Goal: Transaction & Acquisition: Purchase product/service

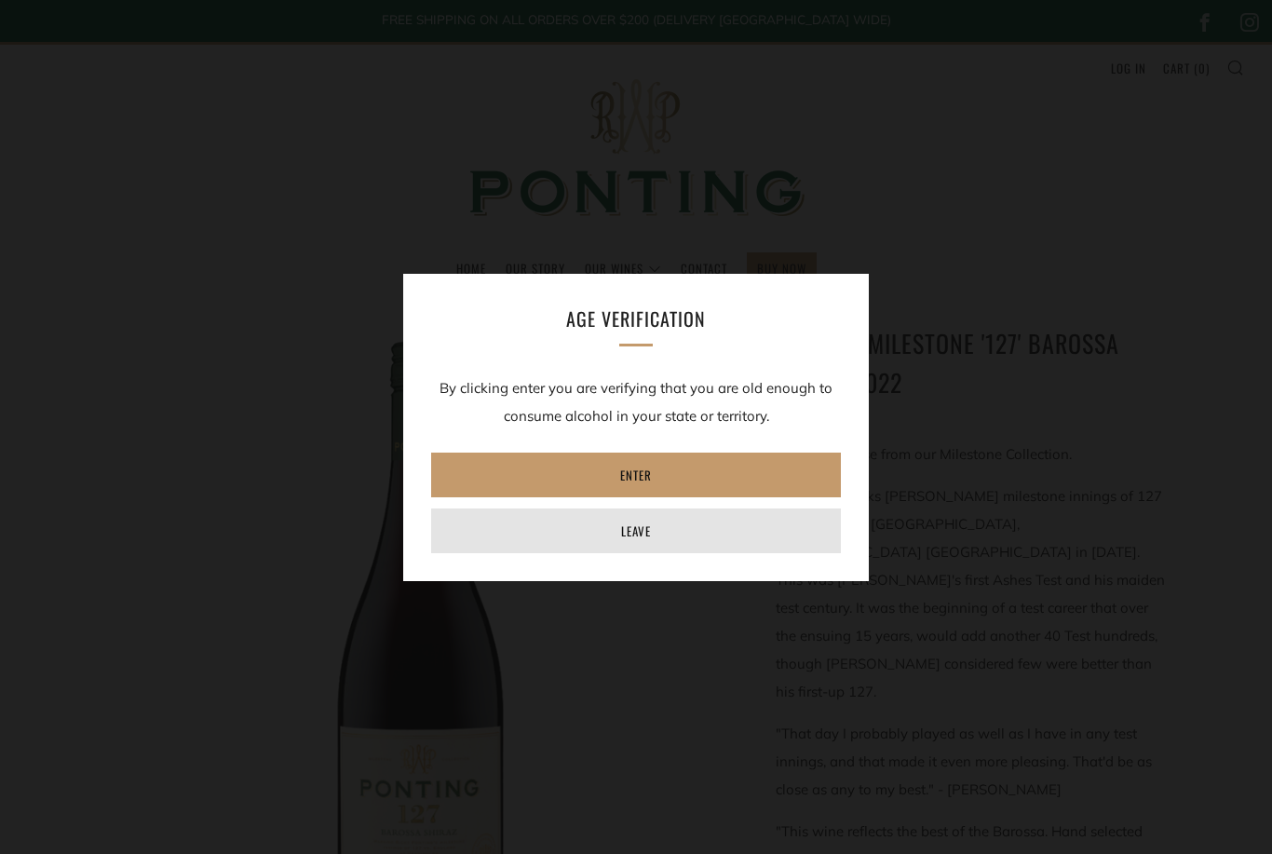
click at [685, 541] on link "Leave" at bounding box center [636, 530] width 410 height 45
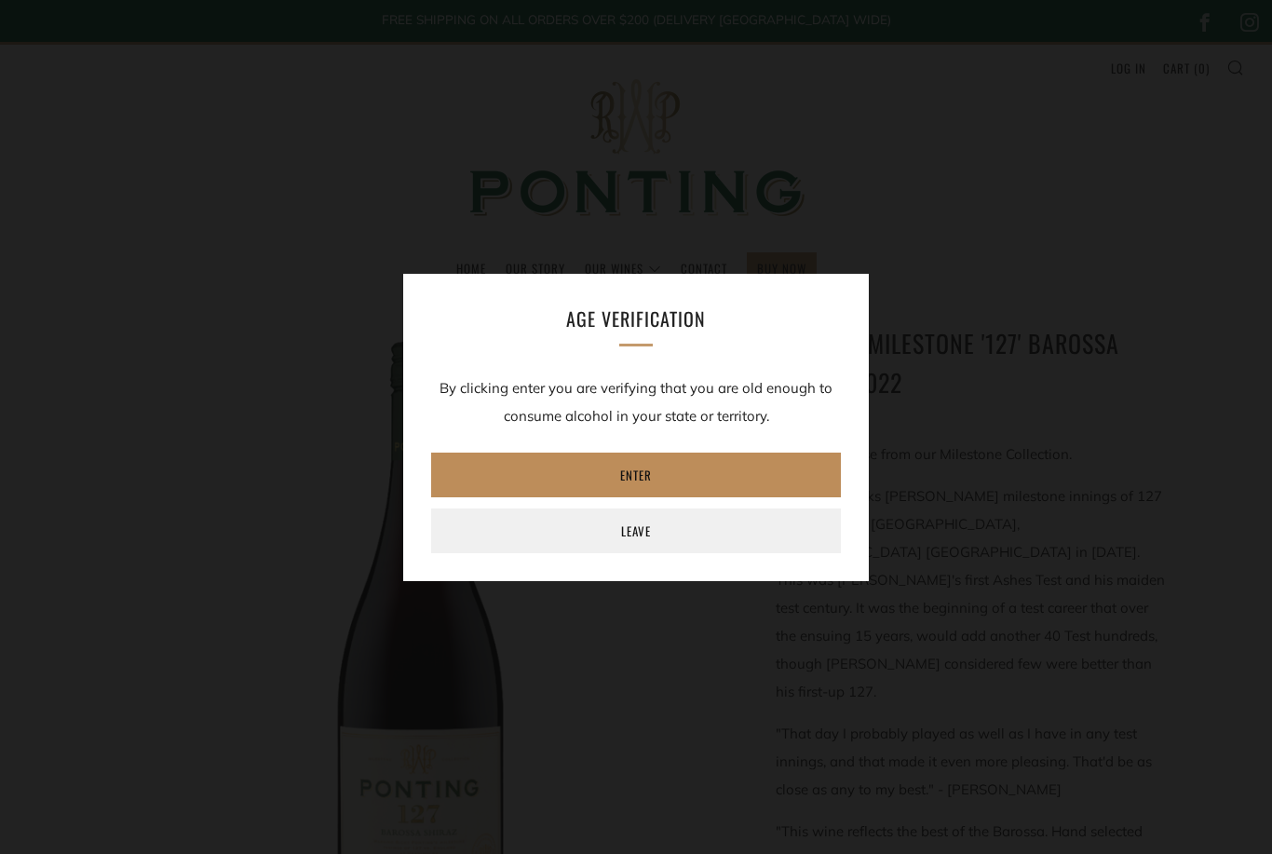
click at [701, 478] on link "Enter" at bounding box center [636, 475] width 410 height 45
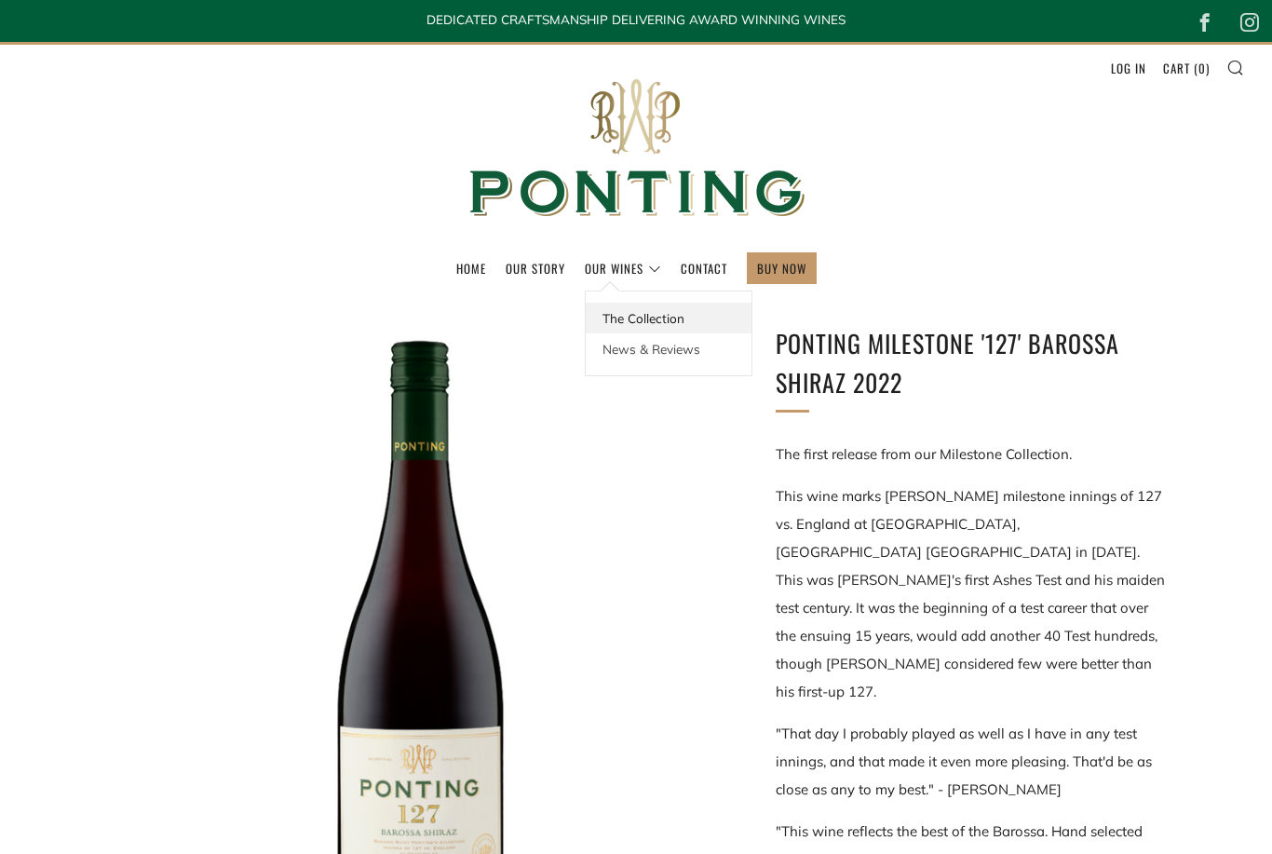
click at [672, 327] on link "The Collection" at bounding box center [669, 318] width 166 height 31
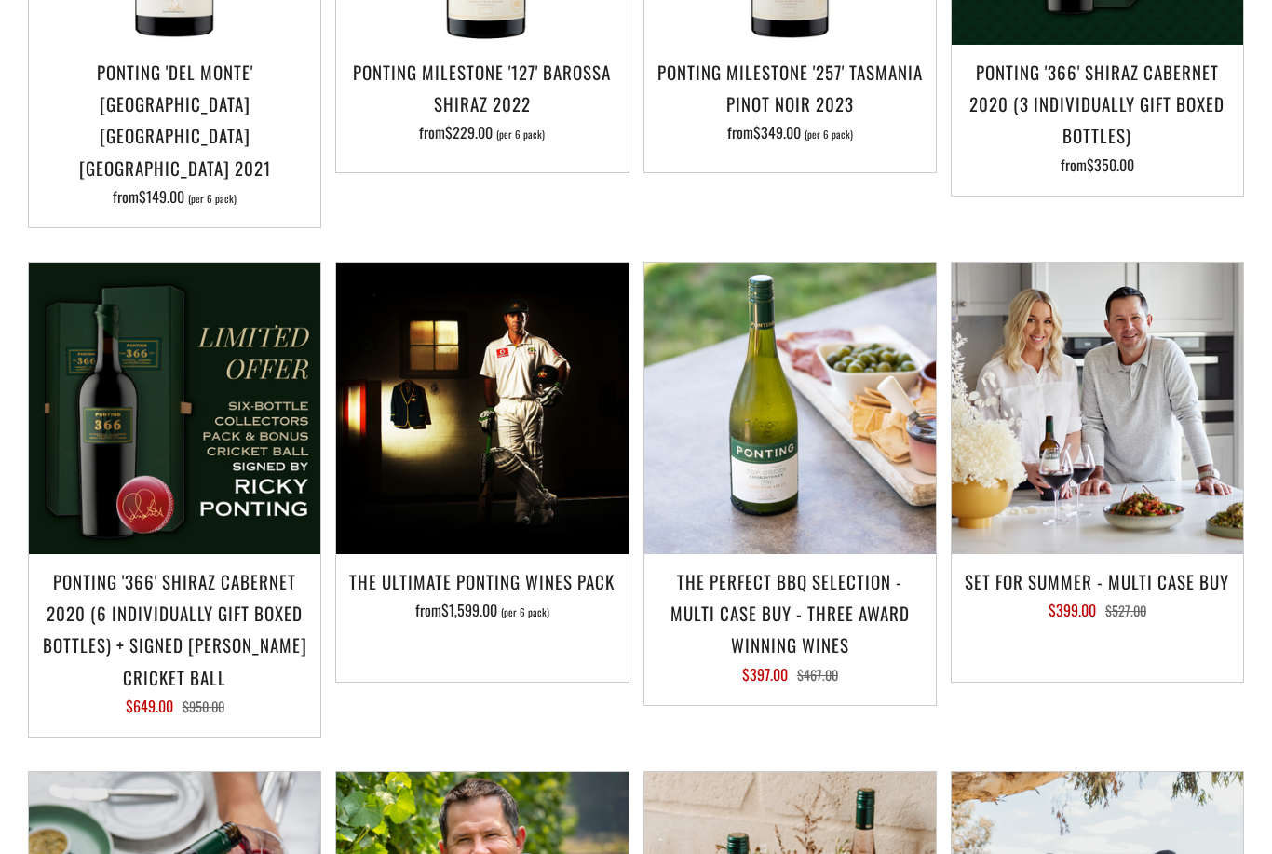
scroll to position [1638, 0]
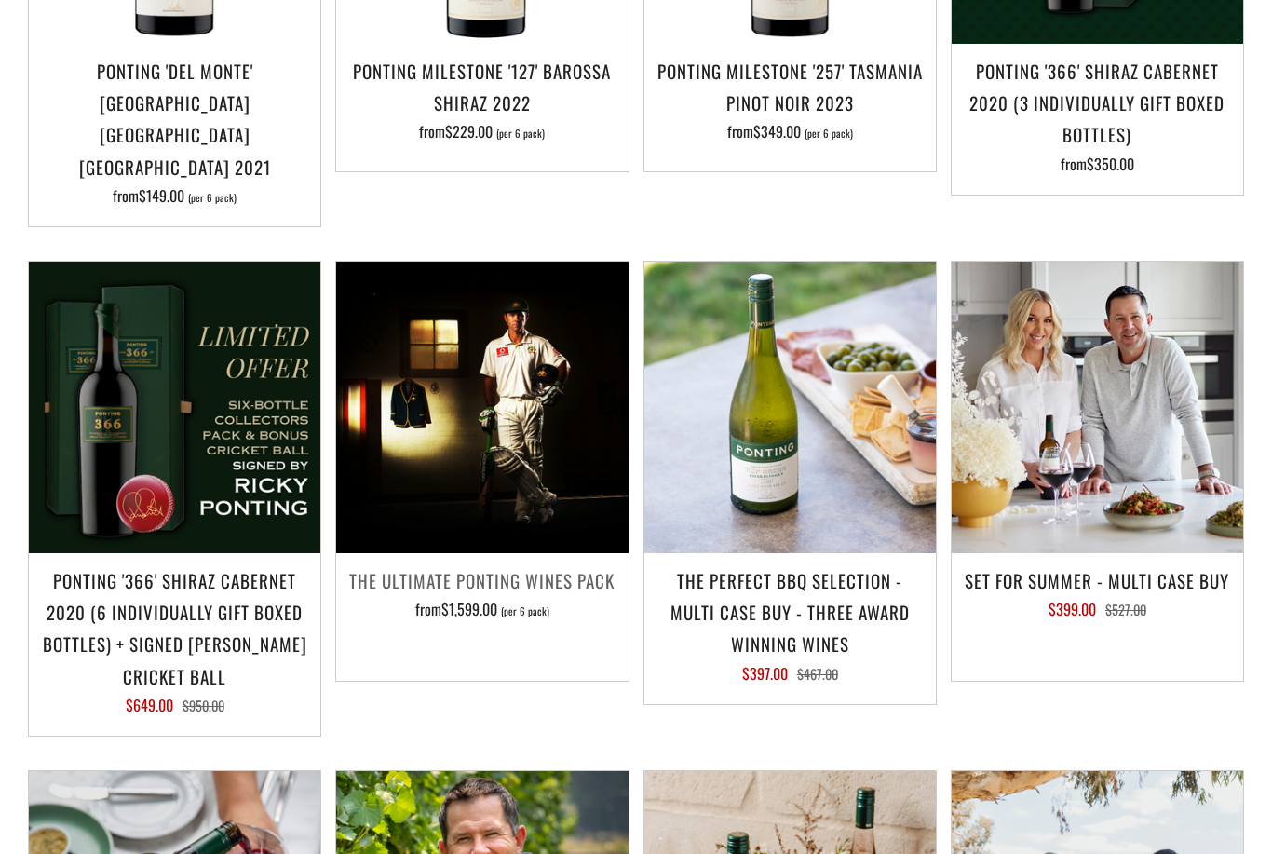
click at [556, 583] on div "The Ultimate Ponting Wines Pack from $1,599.00 (per 6 pack)" at bounding box center [481, 610] width 291 height 93
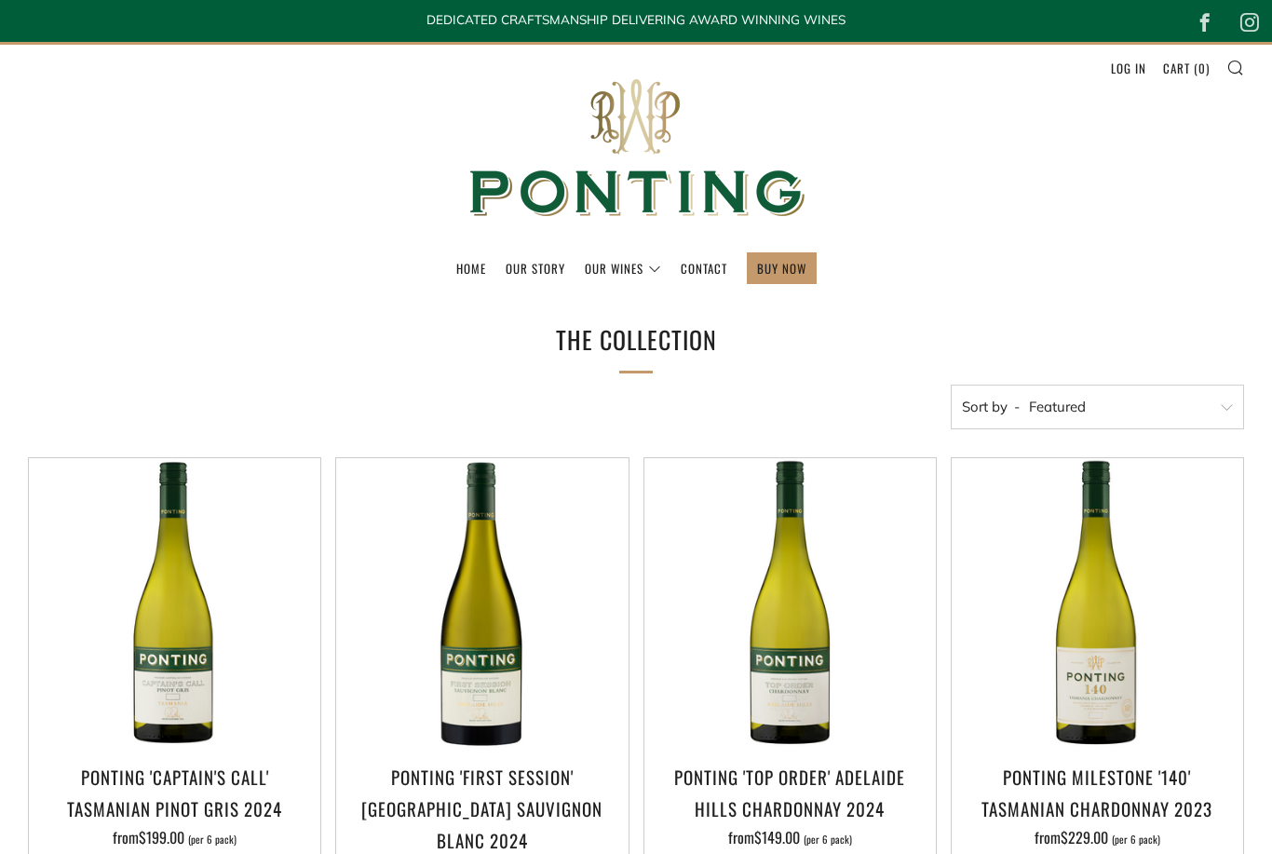
scroll to position [1698, 0]
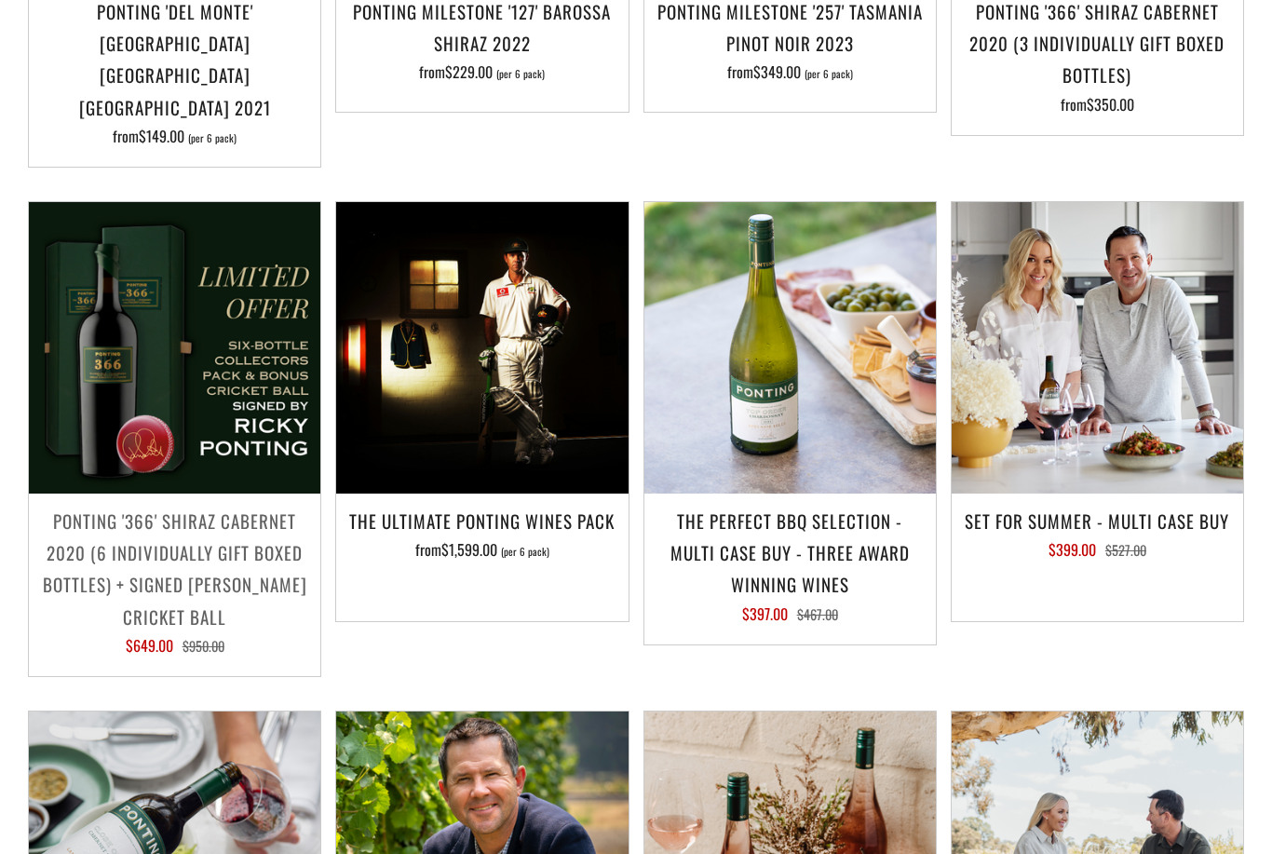
click at [236, 505] on h3 "Ponting '366' Shiraz Cabernet 2020 (6 individually gift boxed bottles) + SIGNED…" at bounding box center [174, 569] width 273 height 128
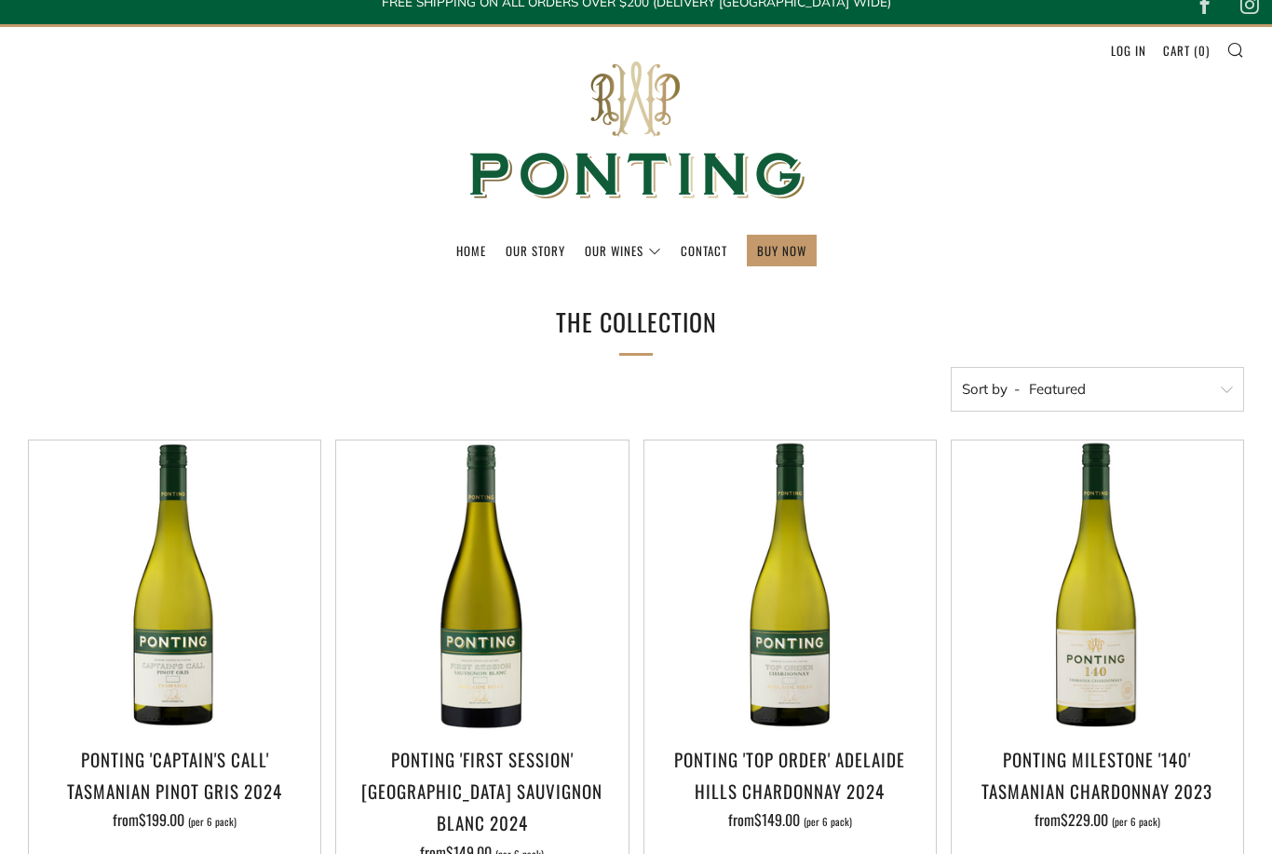
scroll to position [0, 0]
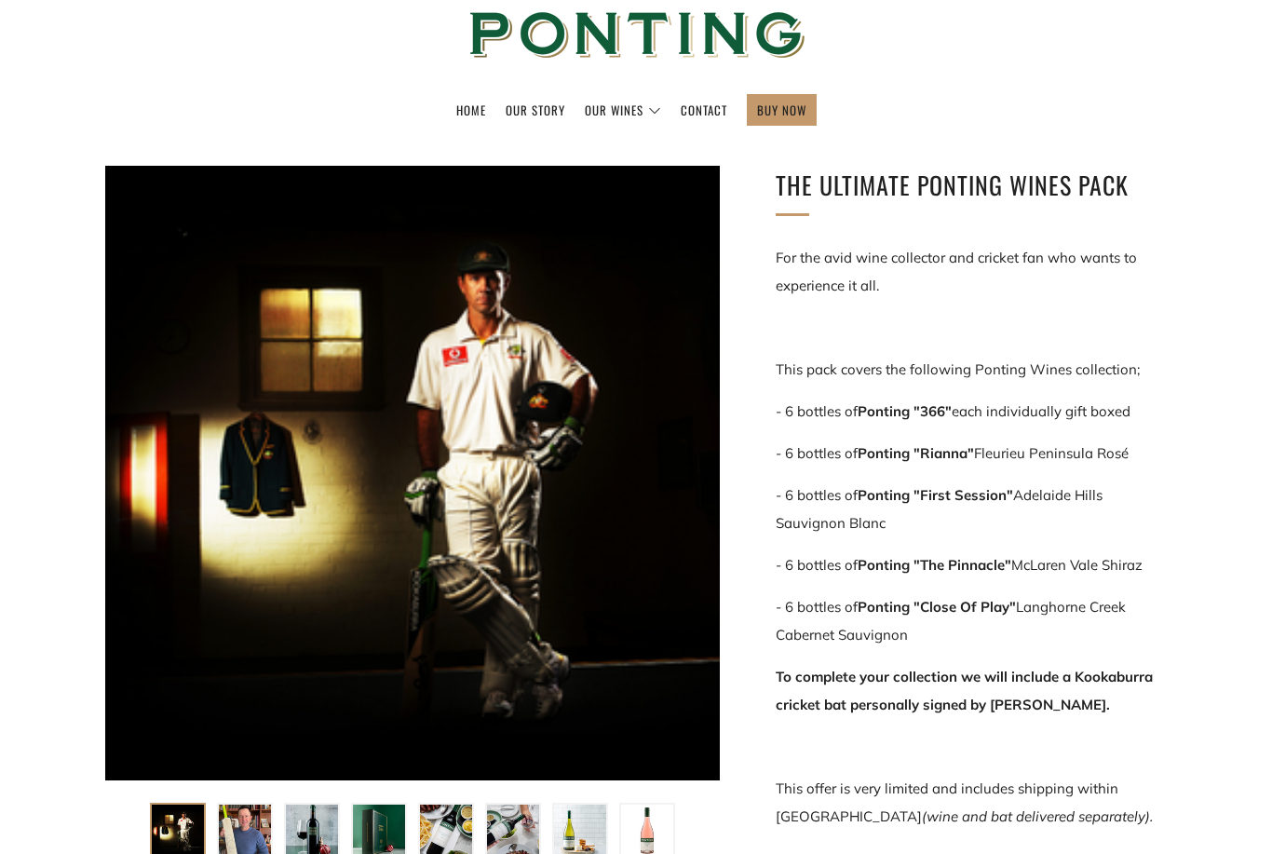
scroll to position [141, 0]
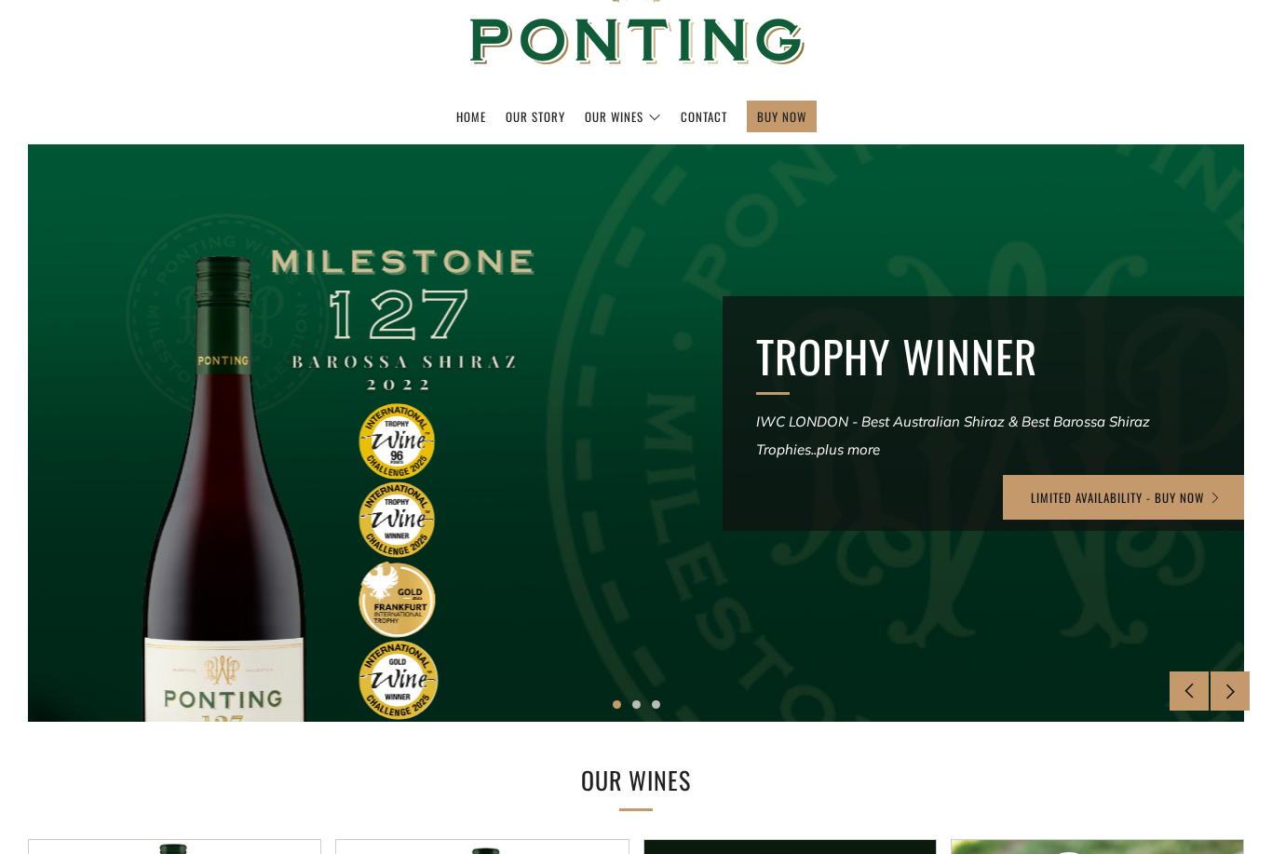
scroll to position [133, 0]
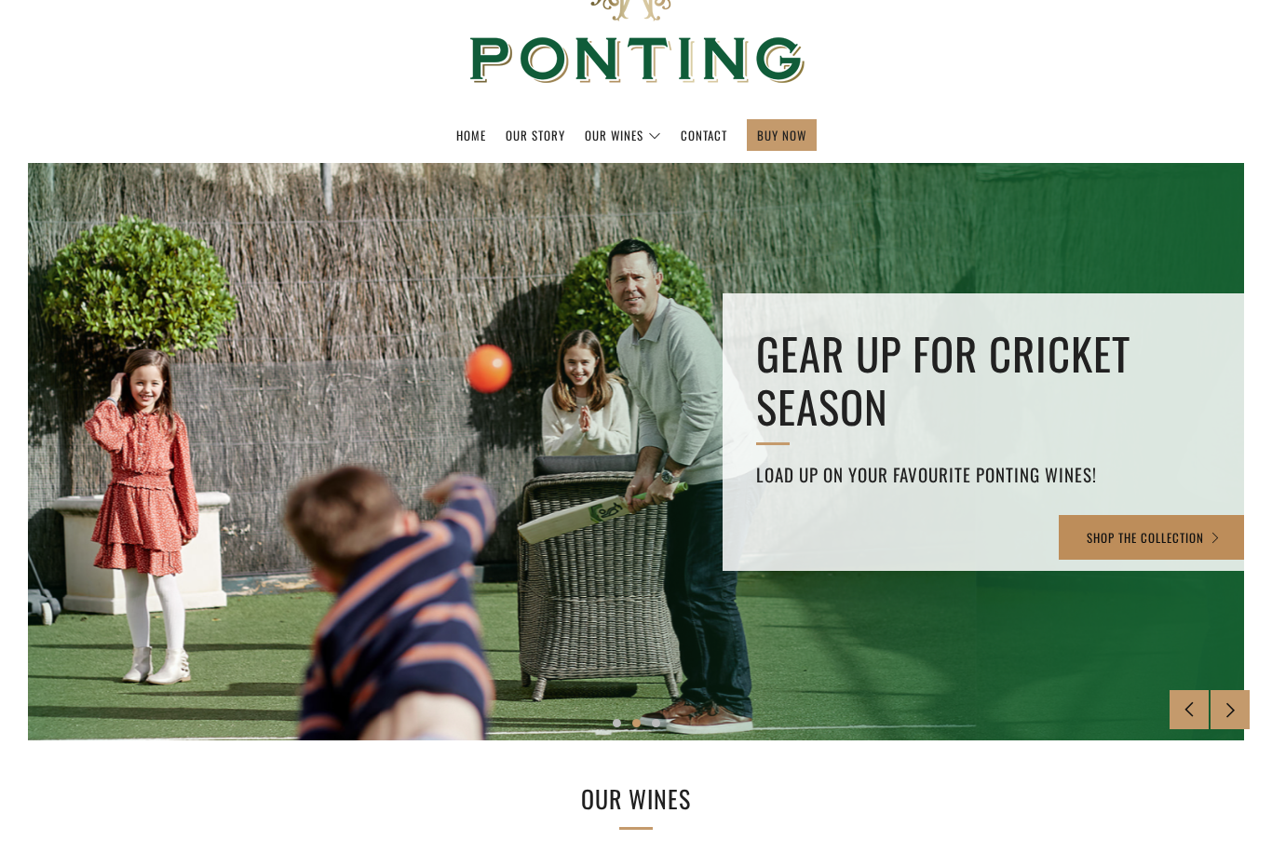
click at [1149, 525] on link "SHOP THE COLLECTION" at bounding box center [1154, 537] width 191 height 45
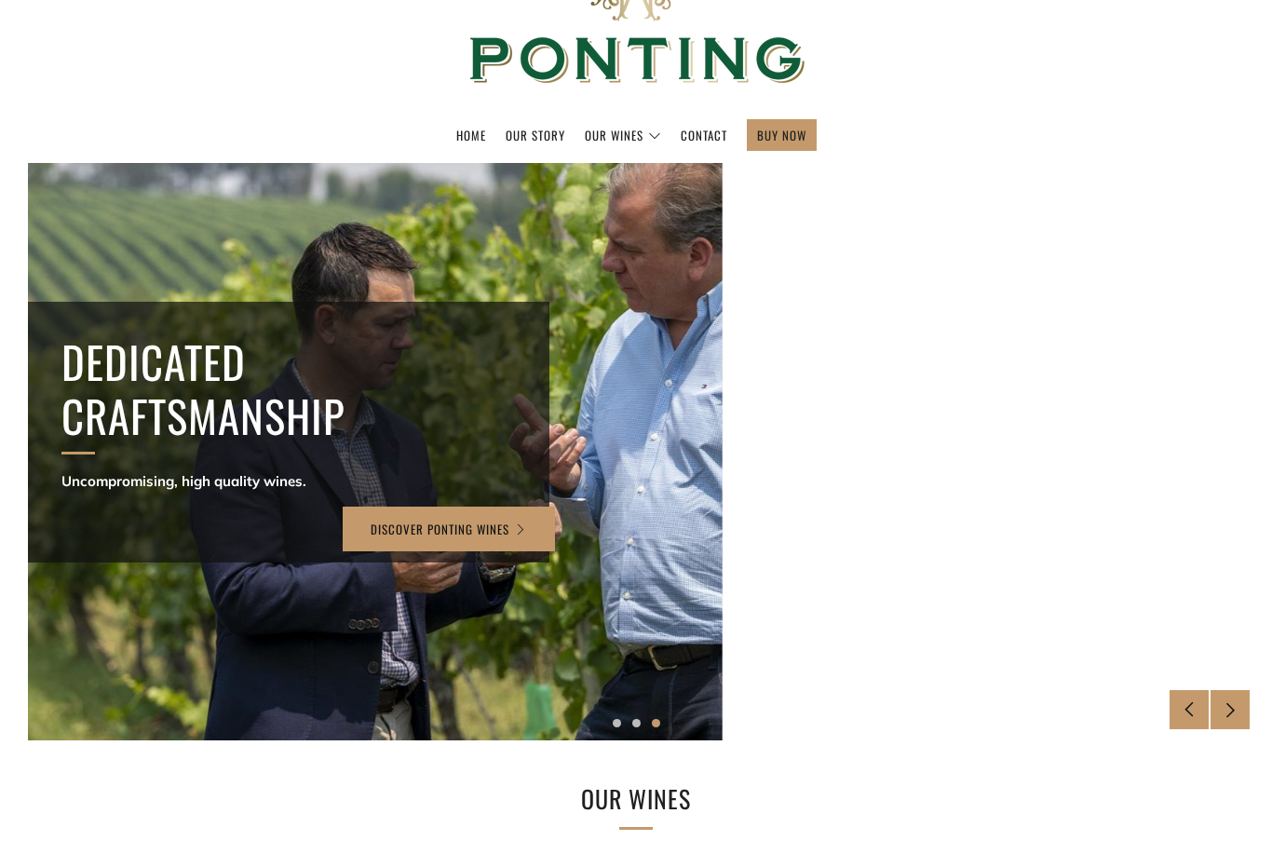
scroll to position [31, 0]
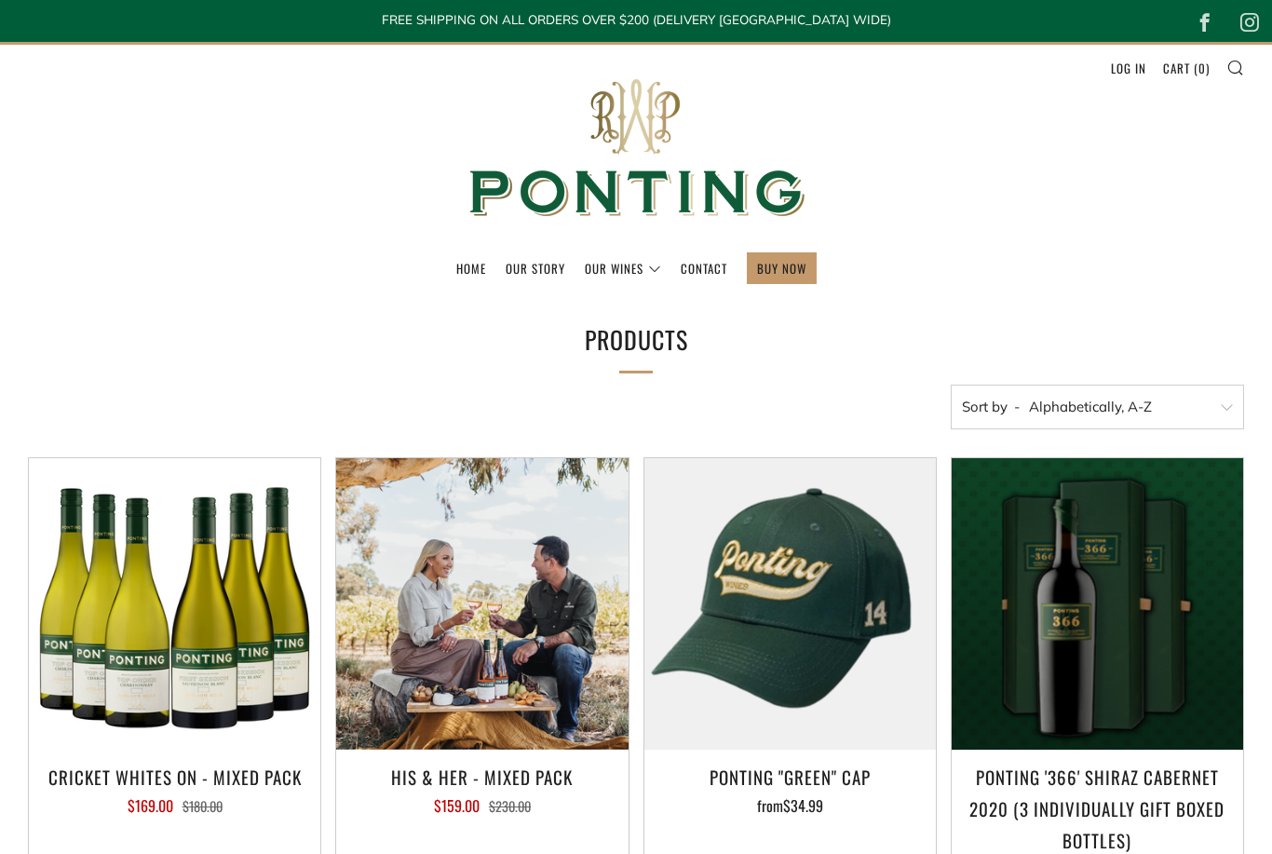
select select "title-ascending"
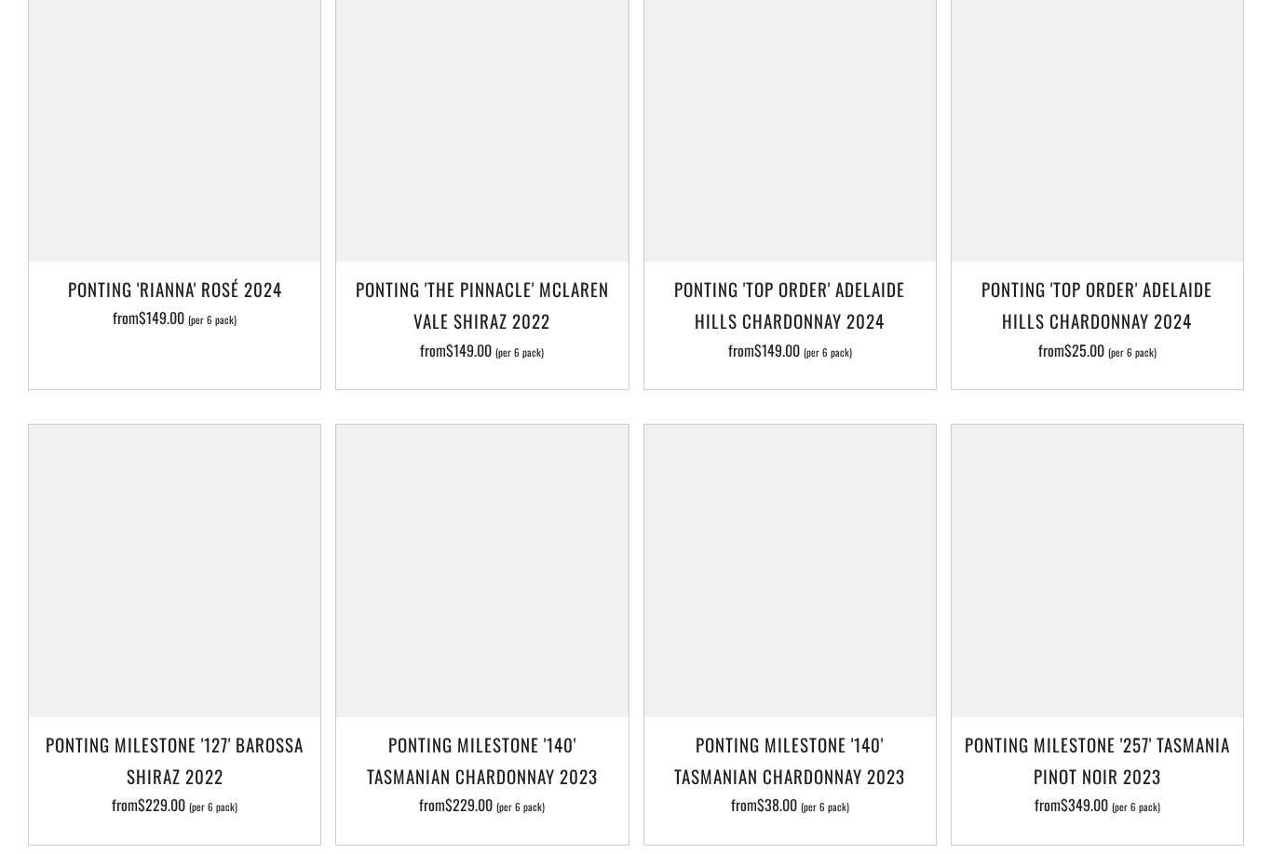
scroll to position [1984, 0]
